Goal: Task Accomplishment & Management: Complete application form

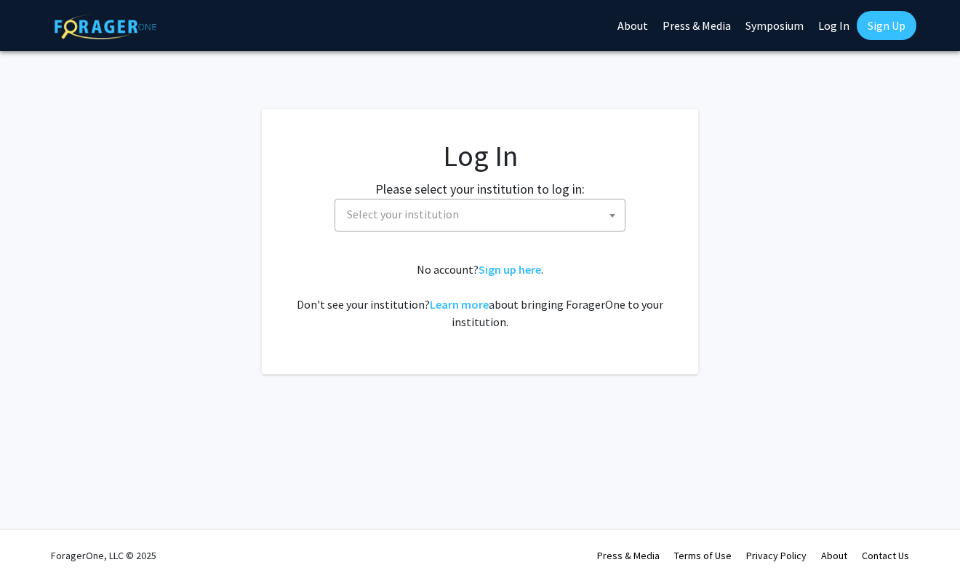
select select
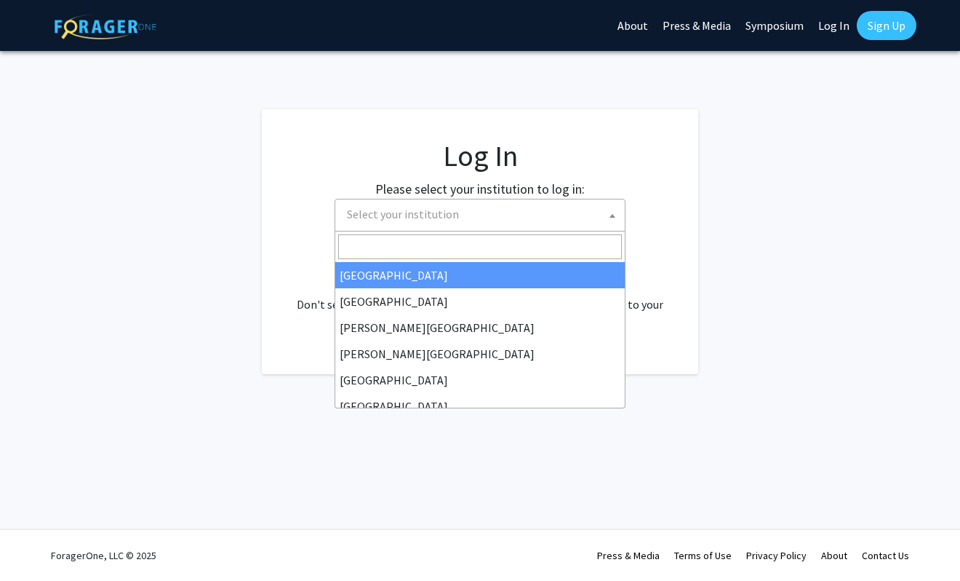
click at [413, 210] on span "Select your institution" at bounding box center [403, 214] width 112 height 15
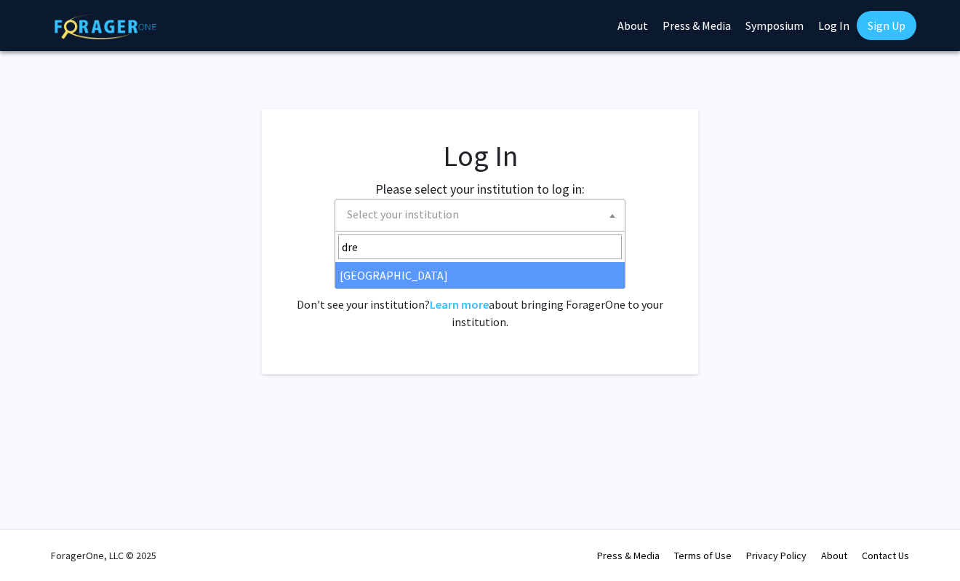
type input "dre"
select select "6"
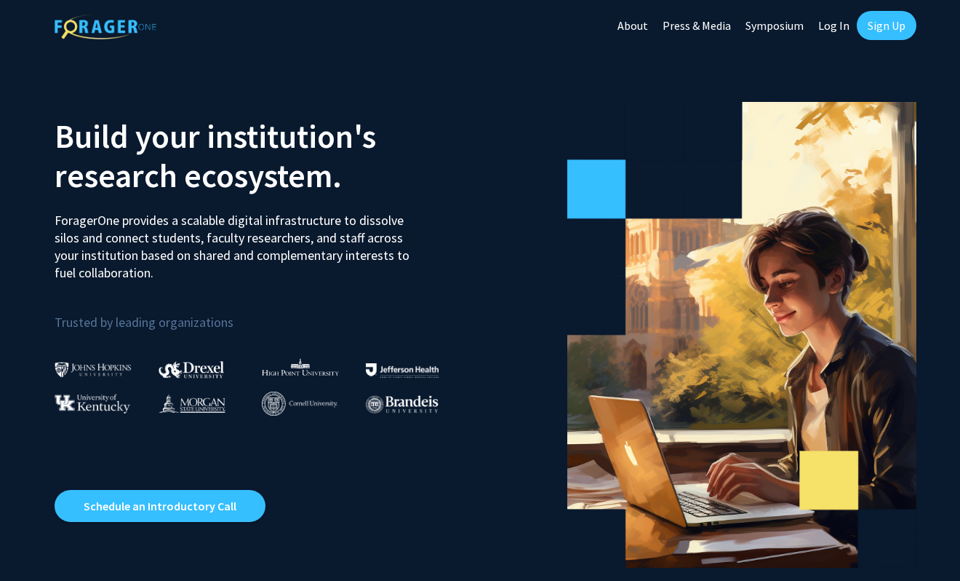
click at [829, 31] on link "Log In" at bounding box center [834, 25] width 46 height 51
select select
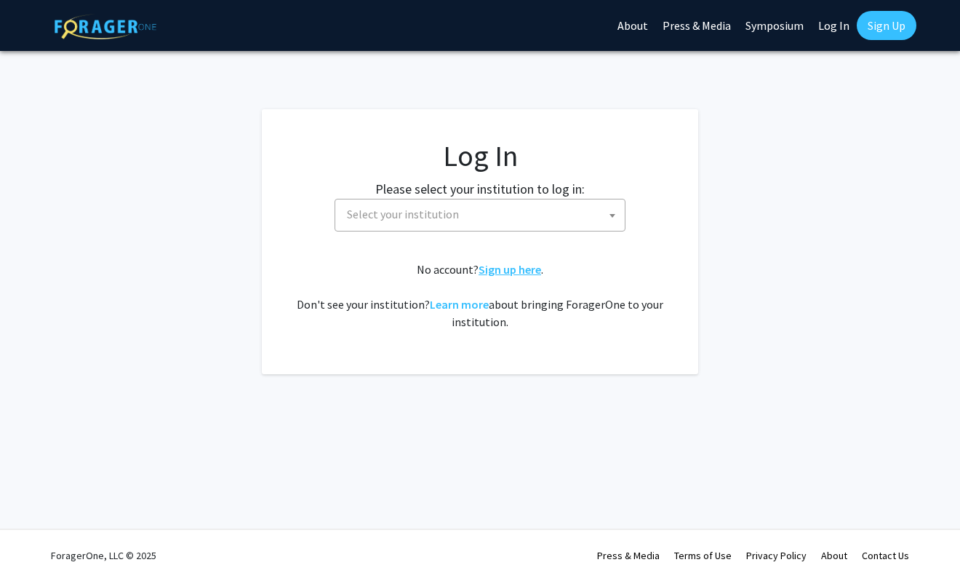
click at [524, 270] on link "Sign up here" at bounding box center [510, 269] width 63 height 15
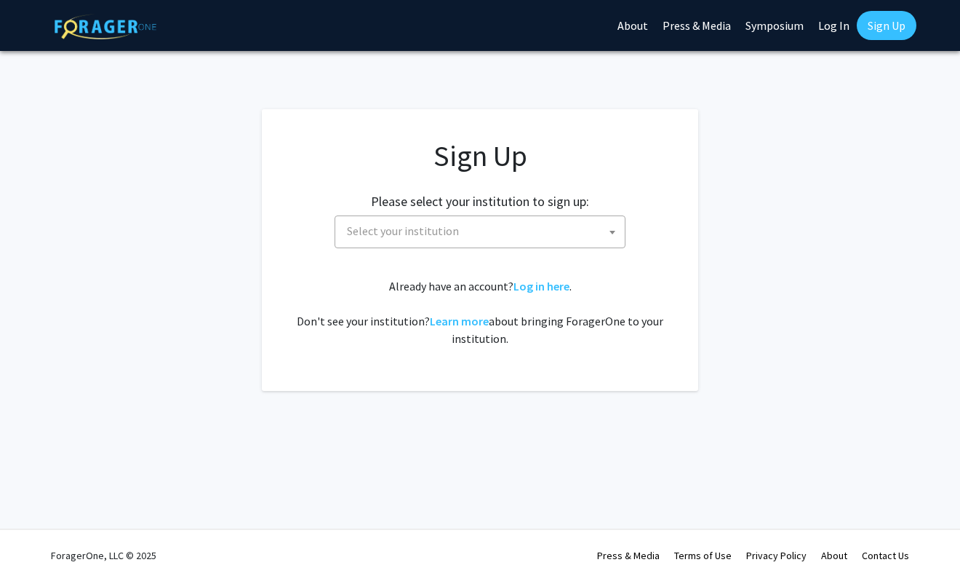
click at [506, 235] on span "Select your institution" at bounding box center [483, 231] width 284 height 30
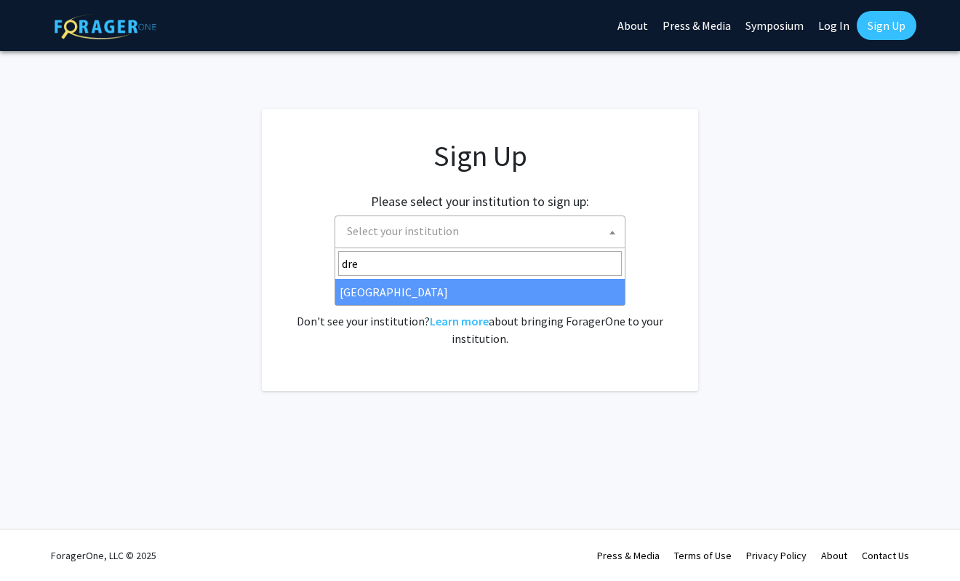
type input "dre"
select select "6"
